Goal: Transaction & Acquisition: Purchase product/service

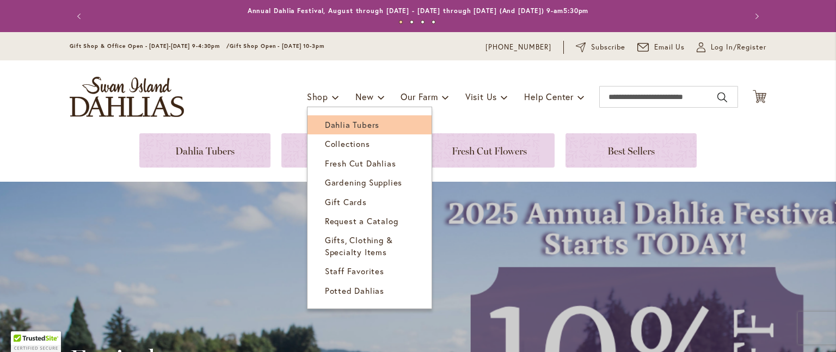
click at [325, 124] on span "Dahlia Tubers" at bounding box center [352, 124] width 54 height 11
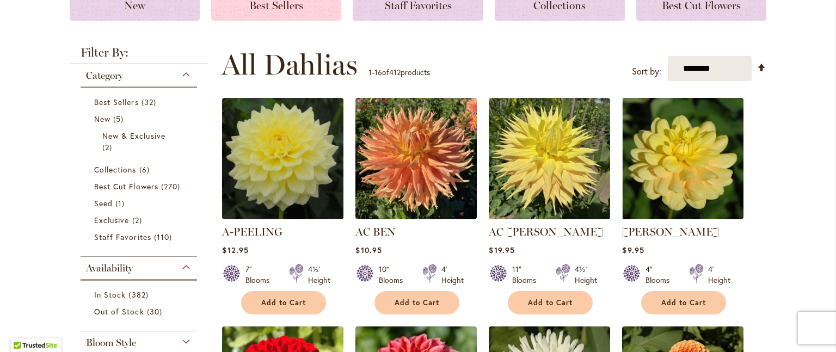
scroll to position [163, 0]
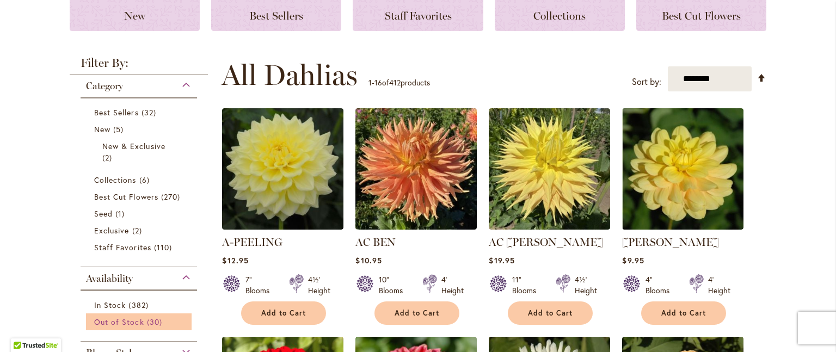
click at [120, 322] on span "Out of Stock" at bounding box center [119, 322] width 50 height 10
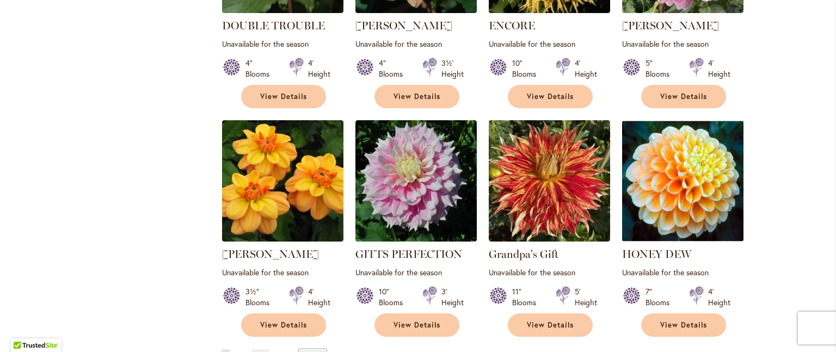
scroll to position [871, 0]
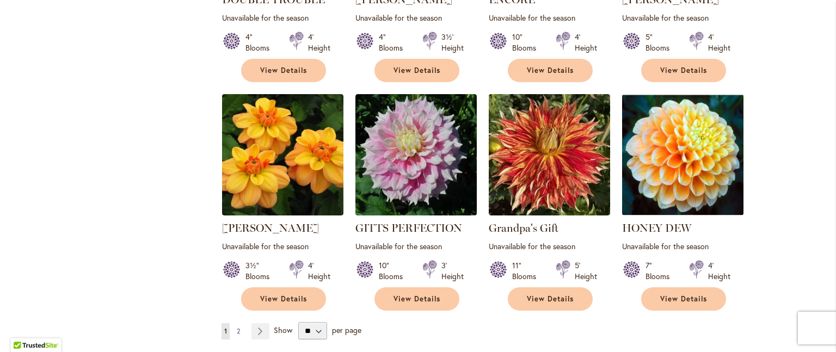
click at [237, 327] on span "2" at bounding box center [238, 331] width 3 height 8
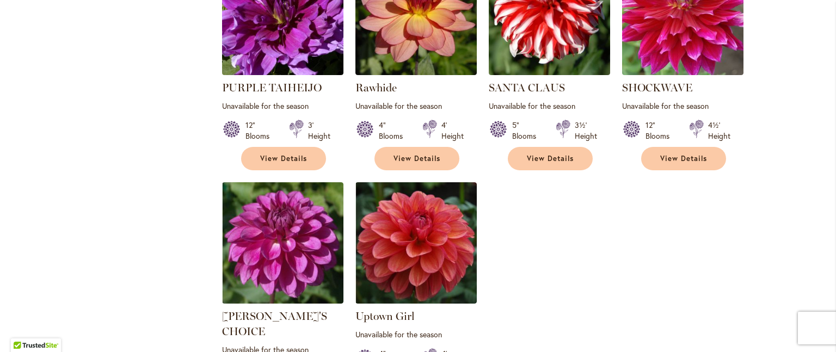
scroll to position [817, 0]
